Goal: Task Accomplishment & Management: Complete application form

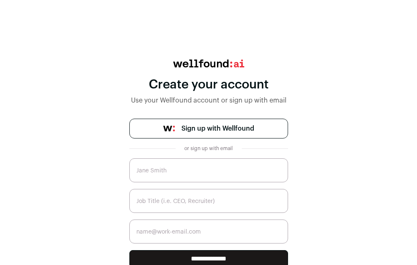
scroll to position [22, 0]
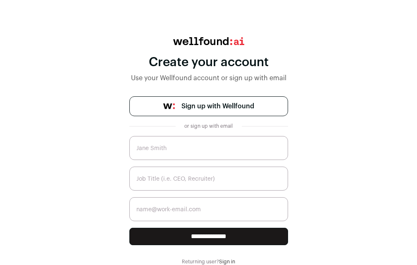
click at [171, 152] on input "text" at bounding box center [208, 148] width 159 height 24
paste input "[PERSON_NAME] Database"
type input "[PERSON_NAME] Database"
click at [162, 178] on input "text" at bounding box center [208, 178] width 159 height 24
paste input "[PERSON_NAME] Database"
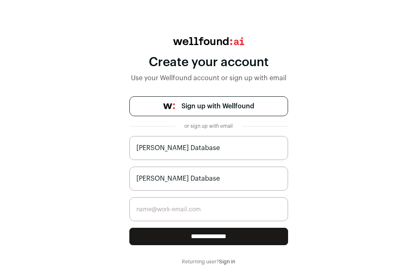
type input "[PERSON_NAME] Database"
click at [162, 211] on input "email" at bounding box center [208, 209] width 159 height 24
type input "[EMAIL_ADDRESS][DOMAIN_NAME]"
click at [190, 233] on input "**********" at bounding box center [208, 236] width 159 height 17
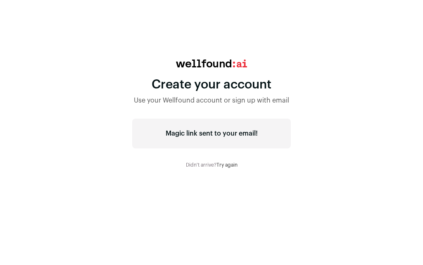
click at [217, 137] on div "Magic link sent to your email!" at bounding box center [211, 134] width 159 height 30
click at [220, 134] on div "Magic link sent to your email!" at bounding box center [211, 134] width 159 height 30
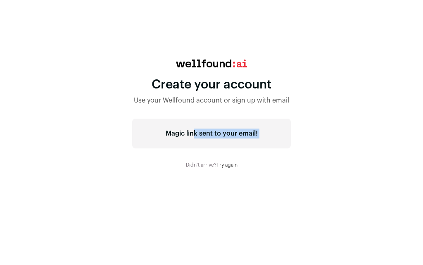
click at [220, 134] on div "Magic link sent to your email!" at bounding box center [211, 134] width 159 height 30
click at [209, 138] on div "Magic link sent to your email!" at bounding box center [211, 134] width 159 height 30
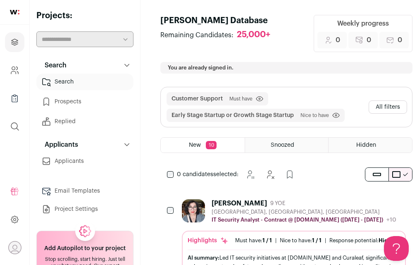
click at [16, 11] on img at bounding box center [14, 12] width 9 height 5
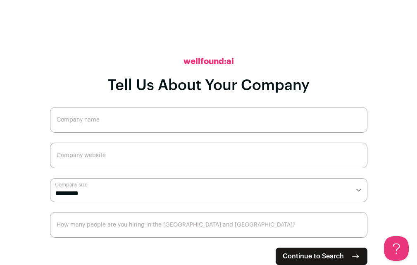
click at [105, 118] on input "Company name" at bounding box center [208, 120] width 317 height 26
click at [133, 116] on input "Company name" at bounding box center [208, 120] width 317 height 26
paste input "SEO Expate Bangladesh LTD | SEOEBL"
drag, startPoint x: 145, startPoint y: 124, endPoint x: 204, endPoint y: 122, distance: 58.7
click at [204, 122] on input "SEO Expate Bangladesh LTD | SEOEBL" at bounding box center [208, 120] width 317 height 26
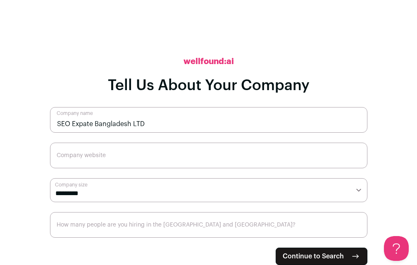
type input "SEO Expate Bangladesh LTD"
click at [126, 154] on input "Company website" at bounding box center [208, 155] width 317 height 26
paste input "https://fristdatabase.com/"
type input "https://fristdatabase.com/"
click at [83, 192] on select "**********" at bounding box center [208, 190] width 317 height 24
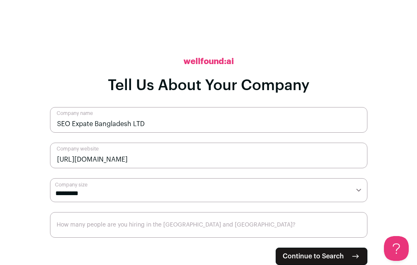
select select "***"
click at [50, 178] on select "**********" at bounding box center [208, 190] width 317 height 24
click at [146, 225] on input "How many people are you hiring in the US and Canada?" at bounding box center [208, 225] width 317 height 26
click at [149, 222] on input "How many people are you hiring in the US and Canada?" at bounding box center [208, 225] width 317 height 26
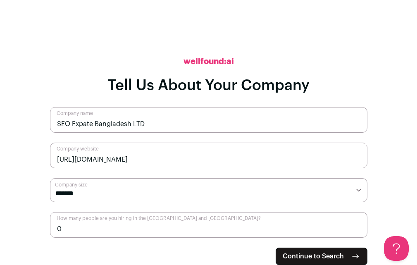
click at [355, 231] on input "0" at bounding box center [208, 225] width 317 height 26
drag, startPoint x: 77, startPoint y: 224, endPoint x: 49, endPoint y: 222, distance: 28.5
click at [49, 222] on main "**********" at bounding box center [208, 129] width 417 height 265
type input "5"
type input "20"
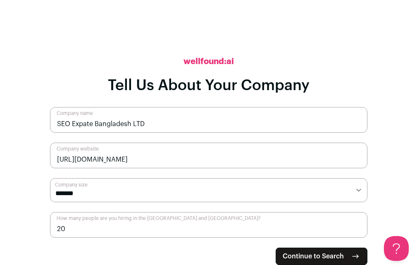
click at [325, 257] on span "Continue to Search" at bounding box center [312, 256] width 61 height 10
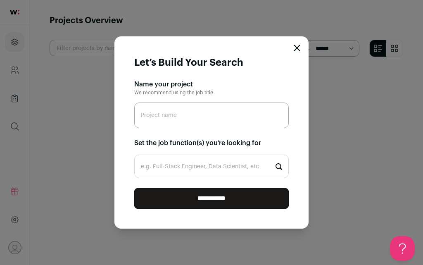
click at [204, 109] on input "Project name" at bounding box center [211, 115] width 154 height 26
paste input "[PERSON_NAME] Database"
type input "[PERSON_NAME] Database"
click at [171, 164] on input "e.g. Full-Stack Engineer, Data Scientist, etc" at bounding box center [211, 166] width 154 height 24
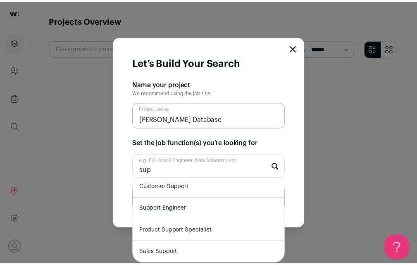
scroll to position [68, 0]
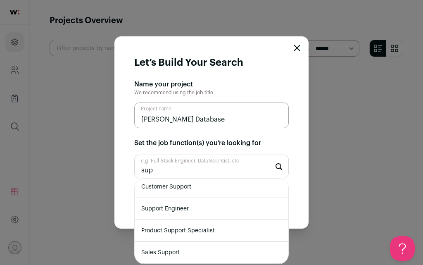
type input "sup"
click at [177, 188] on li "Customer Support" at bounding box center [212, 187] width 154 height 22
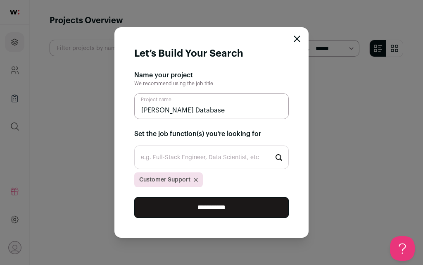
click at [192, 208] on input "**********" at bounding box center [211, 207] width 154 height 21
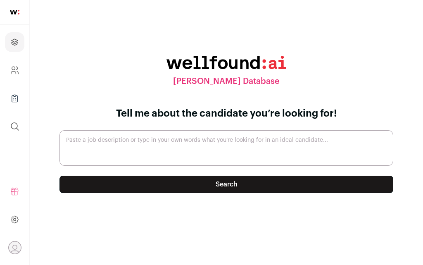
click at [239, 117] on p "Tell me about the candidate you’re looking for!" at bounding box center [226, 113] width 334 height 13
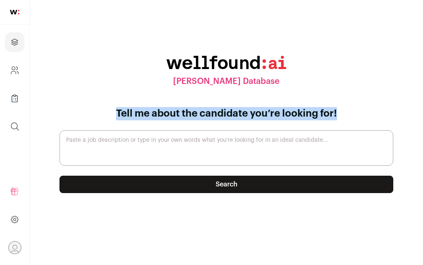
click at [239, 117] on p "Tell me about the candidate you’re looking for!" at bounding box center [226, 113] width 334 height 13
copy div "Tell me about the candidate you’re looking for!"
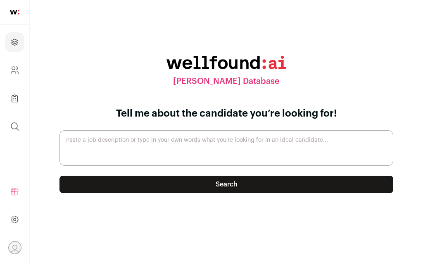
click at [170, 147] on textarea "Paste a job description or type in your own words what you’re looking for in an…" at bounding box center [226, 148] width 334 height 36
paste textarea "We’re looking for passionate and curious individuals who love solving real-worl…"
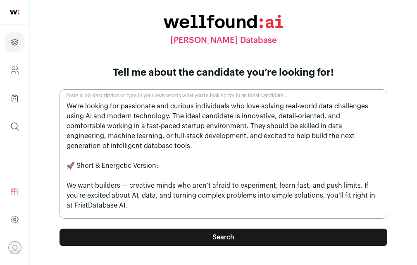
type textarea "We’re looking for passionate and curious individuals who love solving real-worl…"
click at [173, 142] on textarea "We’re looking for passionate and curious individuals who love solving real-worl…" at bounding box center [222, 153] width 327 height 129
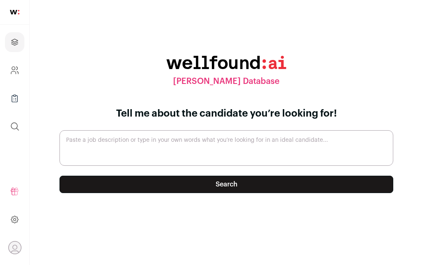
paste textarea "We’re looking for passionate and curious individuals who love solving real-worl…"
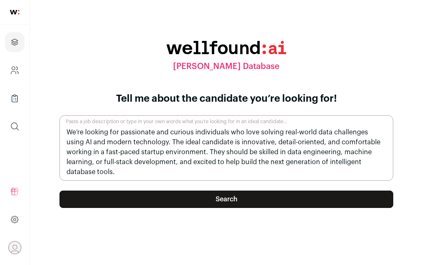
type textarea "We’re looking for passionate and curious individuals who love solving real-worl…"
click at [191, 196] on button "Search" at bounding box center [226, 198] width 334 height 17
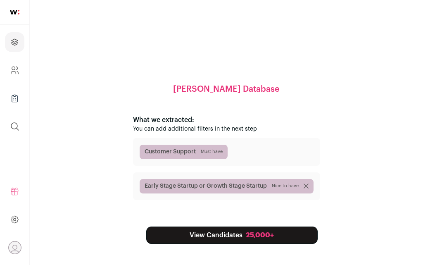
click at [222, 237] on link "View Candidates 25,000+" at bounding box center [231, 234] width 171 height 17
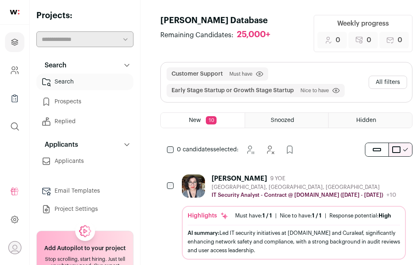
click at [14, 250] on icon "Open dropdown" at bounding box center [15, 251] width 10 height 3
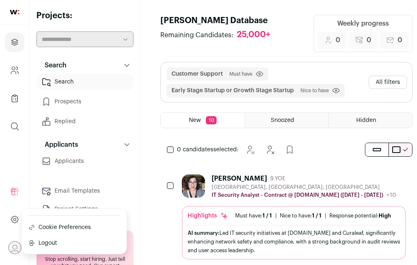
click at [47, 227] on link "Cookie Preferences" at bounding box center [73, 227] width 91 height 10
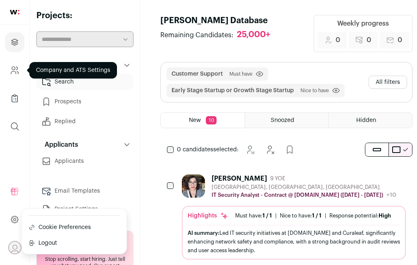
click at [15, 73] on icon "Company and ATS Settings" at bounding box center [14, 70] width 9 height 10
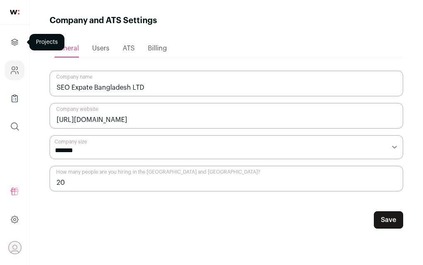
click at [16, 42] on icon "Projects" at bounding box center [15, 42] width 6 height 6
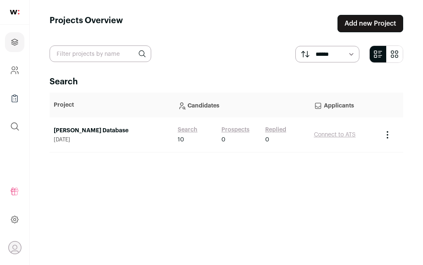
click at [373, 25] on link "Add new Project" at bounding box center [370, 23] width 66 height 17
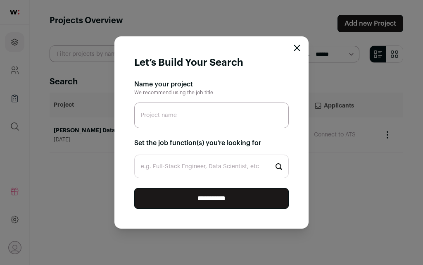
click at [304, 43] on form "**********" at bounding box center [211, 132] width 194 height 192
click at [299, 46] on icon "Close modal" at bounding box center [296, 47] width 5 height 5
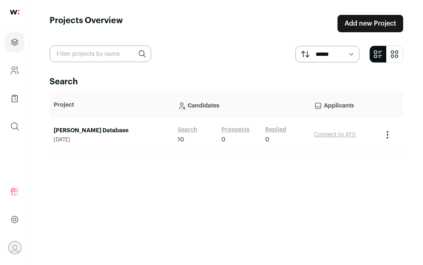
click at [15, 12] on img at bounding box center [14, 12] width 9 height 5
click at [17, 128] on icon "submit" at bounding box center [15, 126] width 10 height 10
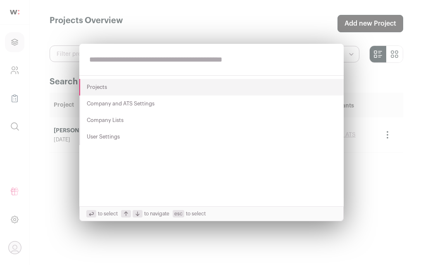
paste input "**********"
type input "**********"
